Goal: Information Seeking & Learning: Find specific fact

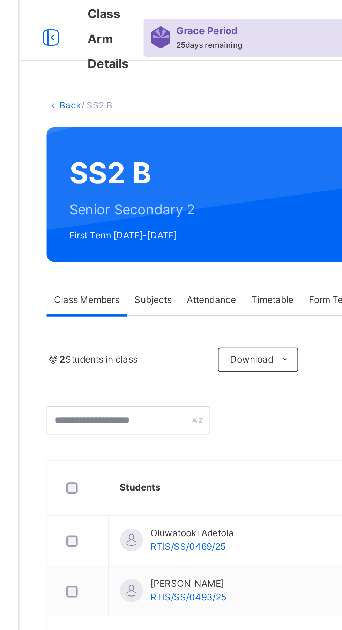
click at [109, 48] on link "Back" at bounding box center [107, 48] width 10 height 5
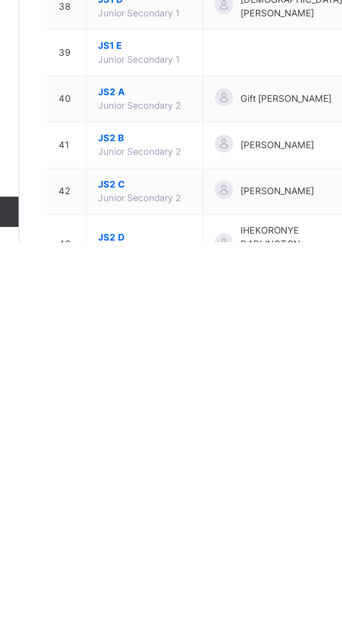
scroll to position [382, 0]
click at [129, 585] on span "JS2 B" at bounding box center [141, 582] width 43 height 6
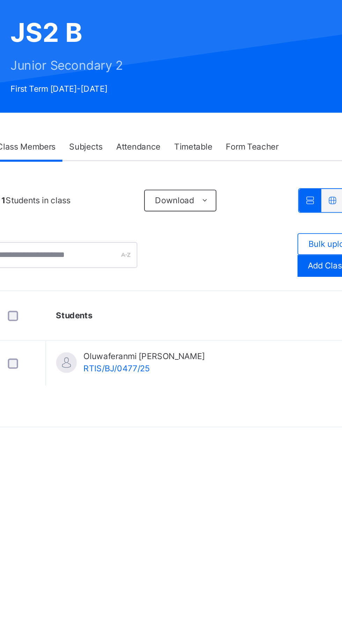
click at [143, 139] on span "Subjects" at bounding box center [145, 138] width 17 height 6
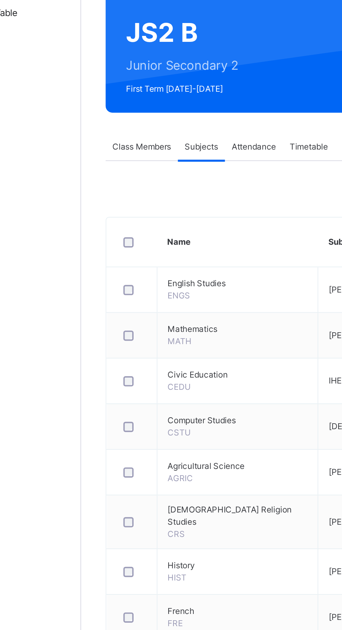
click at [110, 135] on span "Class Members" at bounding box center [115, 138] width 30 height 6
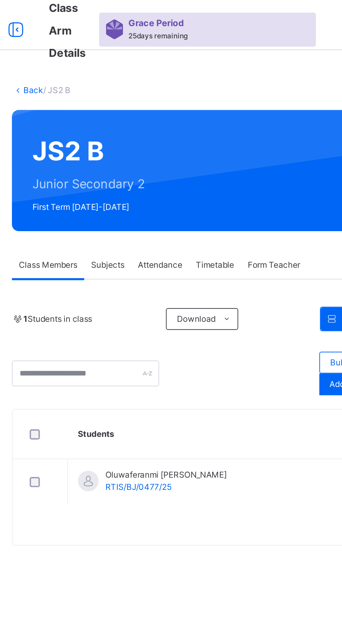
click at [173, 139] on span "Attendance" at bounding box center [172, 138] width 23 height 6
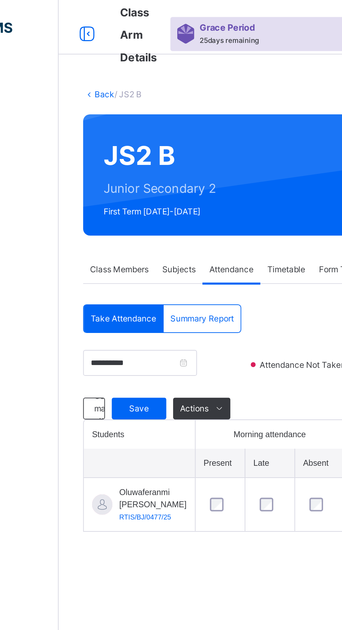
click at [96, 18] on icon at bounding box center [98, 17] width 12 height 13
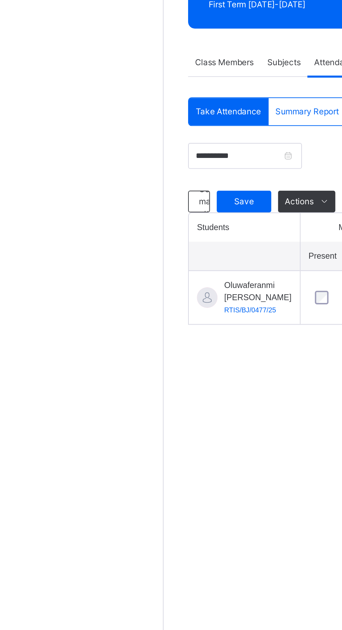
click at [50, 51] on link "Classes" at bounding box center [42, 56] width 84 height 14
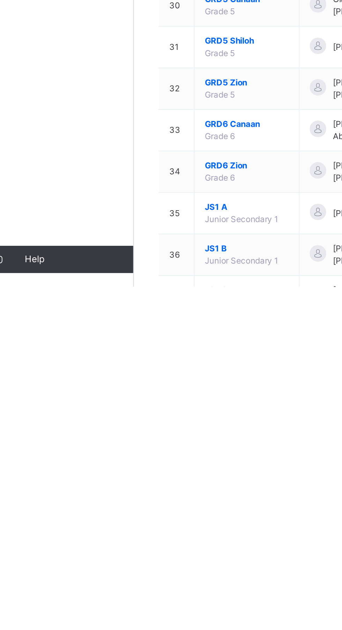
scroll to position [435, 0]
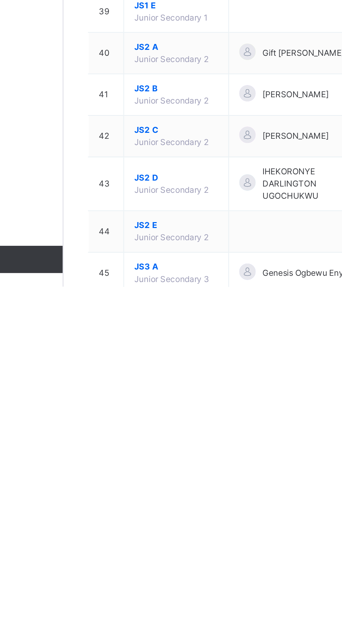
click at [130, 553] on span "JS2 C" at bounding box center [141, 550] width 43 height 6
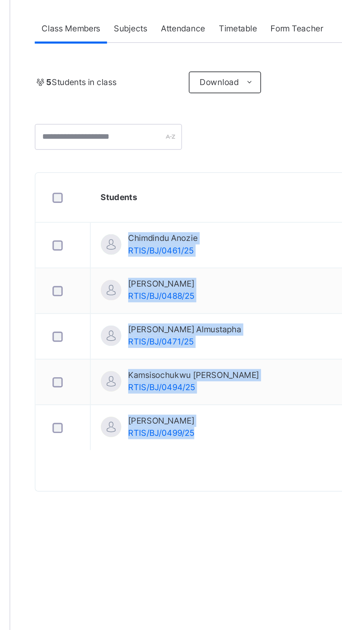
copy tbody "Chimdindu Anozie RTIS/BJ/0461/25 View Profile Remove from Class Transfer Studen…"
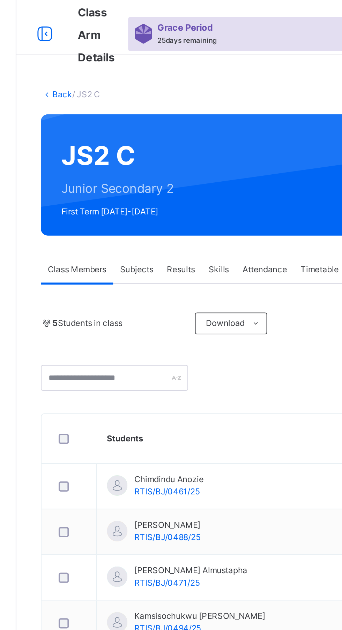
click at [108, 50] on link "Back" at bounding box center [107, 48] width 10 height 5
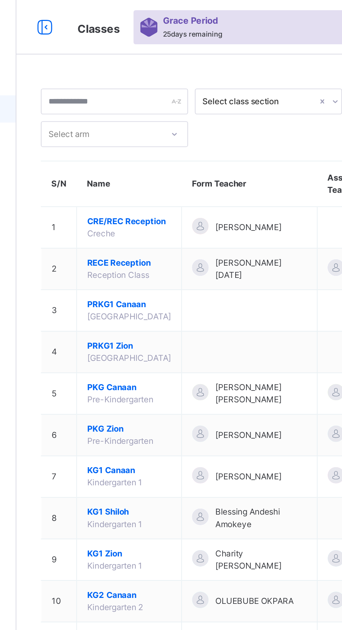
scroll to position [744, 0]
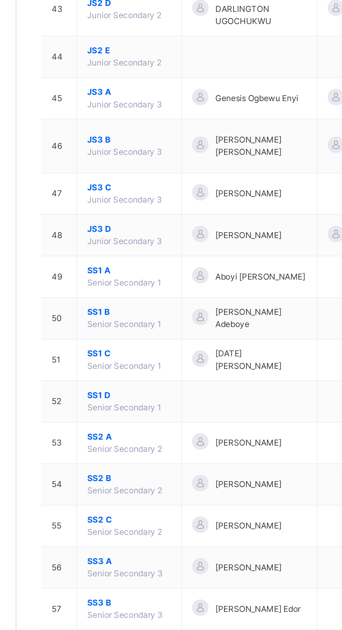
click at [132, 269] on span "JS2 D" at bounding box center [141, 266] width 43 height 6
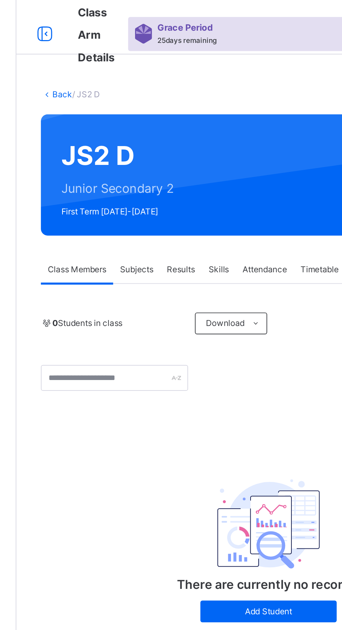
click at [107, 48] on link "Back" at bounding box center [107, 48] width 10 height 5
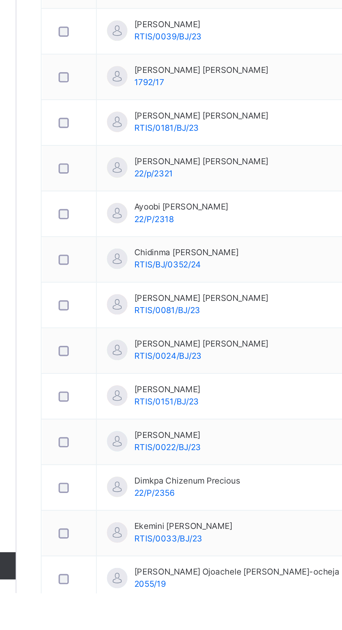
scroll to position [109, 0]
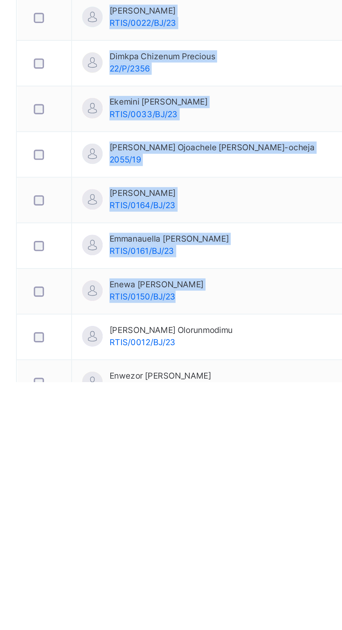
copy tbody "[PERSON_NAME] RTIS/0041/BJ/23 View Profile Remove from Class Transfer Student […"
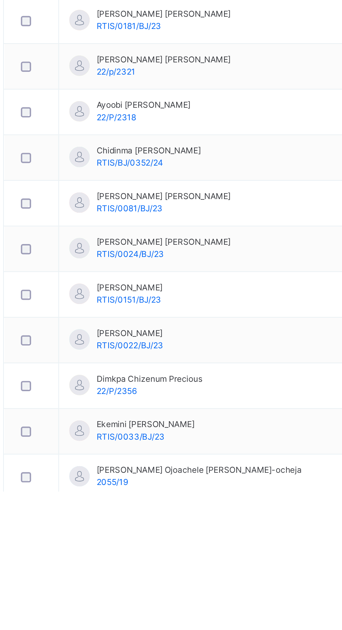
scroll to position [29, 0]
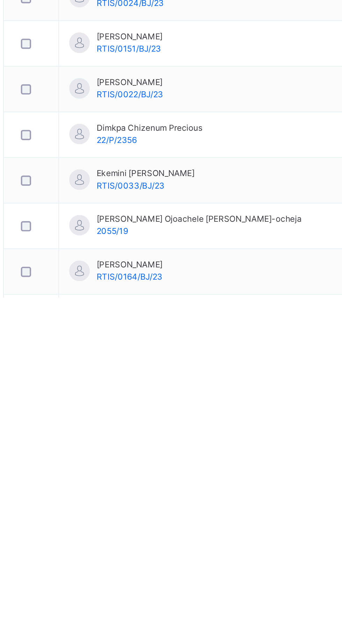
click at [260, 512] on td "David Chijioke Ezeugoh RTIS/0022/BJ/23" at bounding box center [210, 523] width 170 height 23
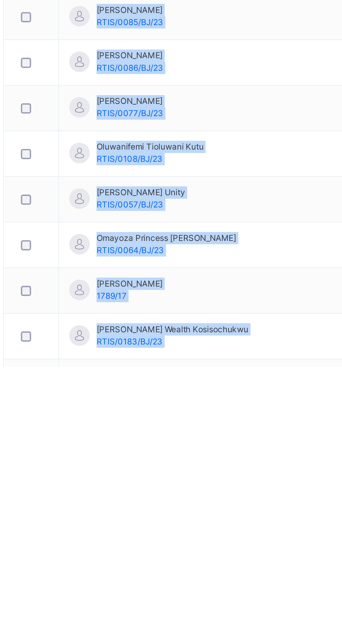
scroll to position [896, 0]
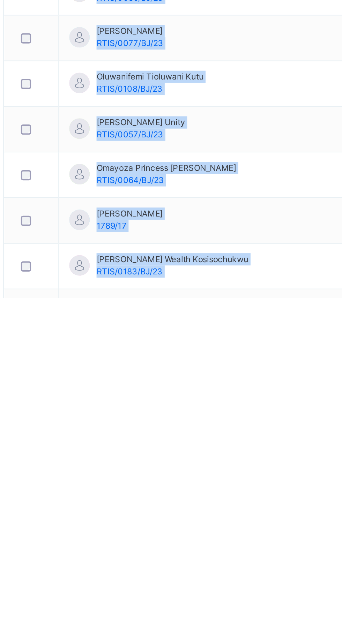
copy tbody "RTIS/0043/BJ/23 View Profile Remove from Class Transfer Student Isaac Chigoziri…"
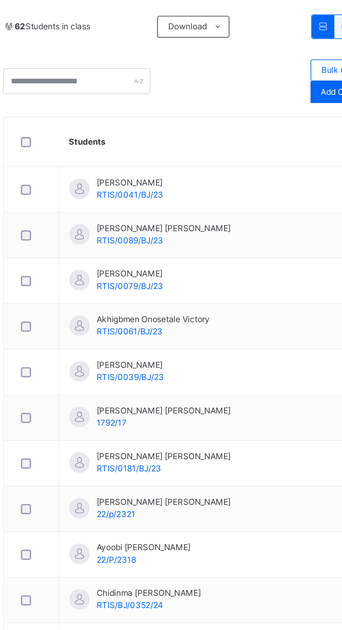
scroll to position [0, 0]
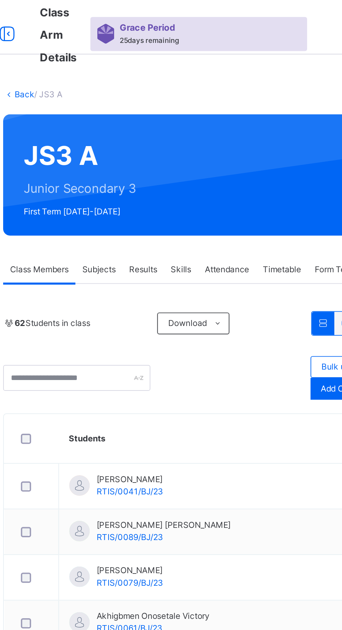
click at [109, 48] on link "Back" at bounding box center [107, 48] width 10 height 5
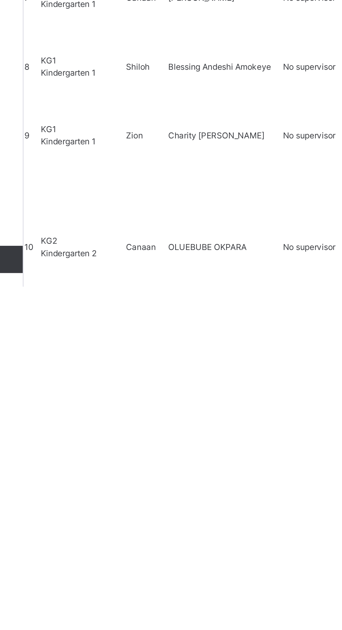
scroll to position [538, 0]
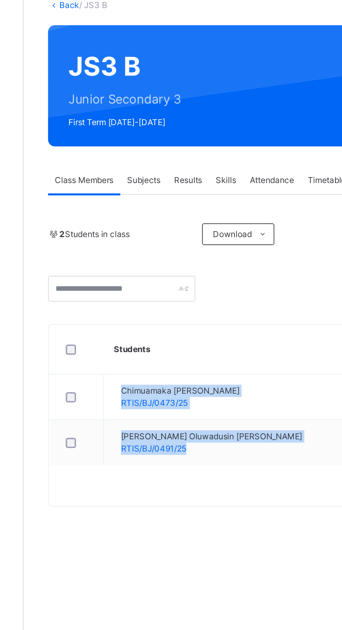
copy tbody "Chimuamaka Stacie Duru RTIS/BJ/0473/25 View Profile Remove from Class Transfer …"
